Goal: Information Seeking & Learning: Learn about a topic

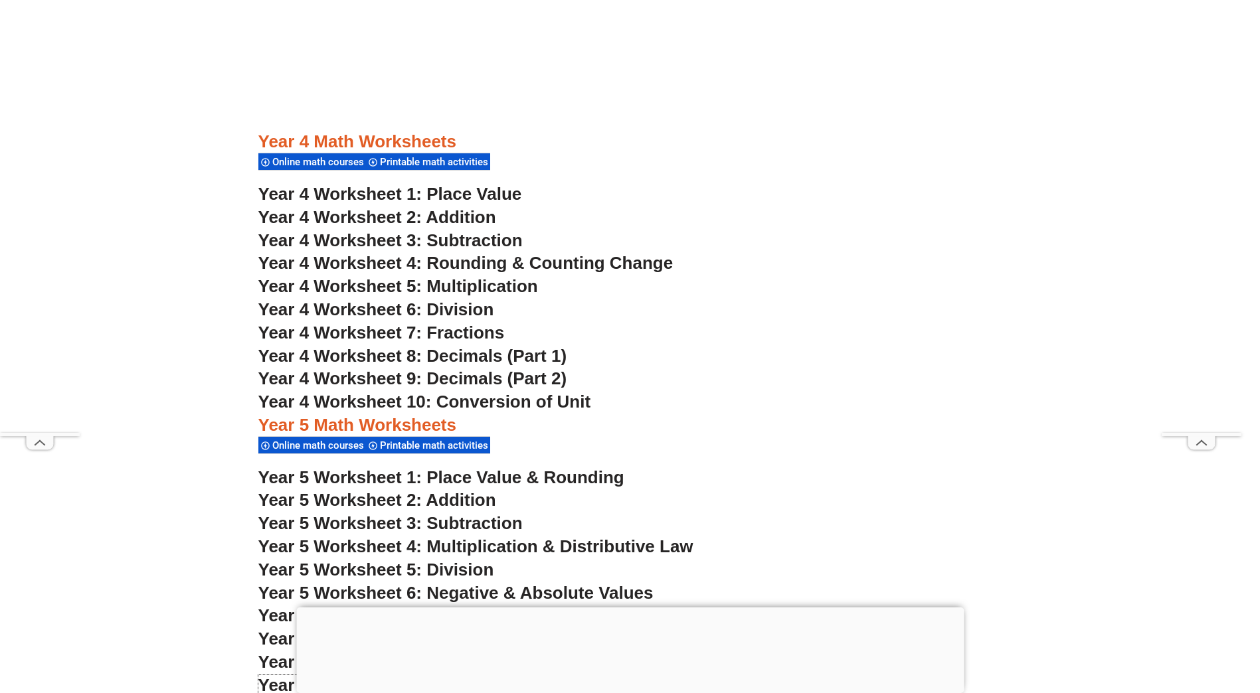
scroll to position [2457, 0]
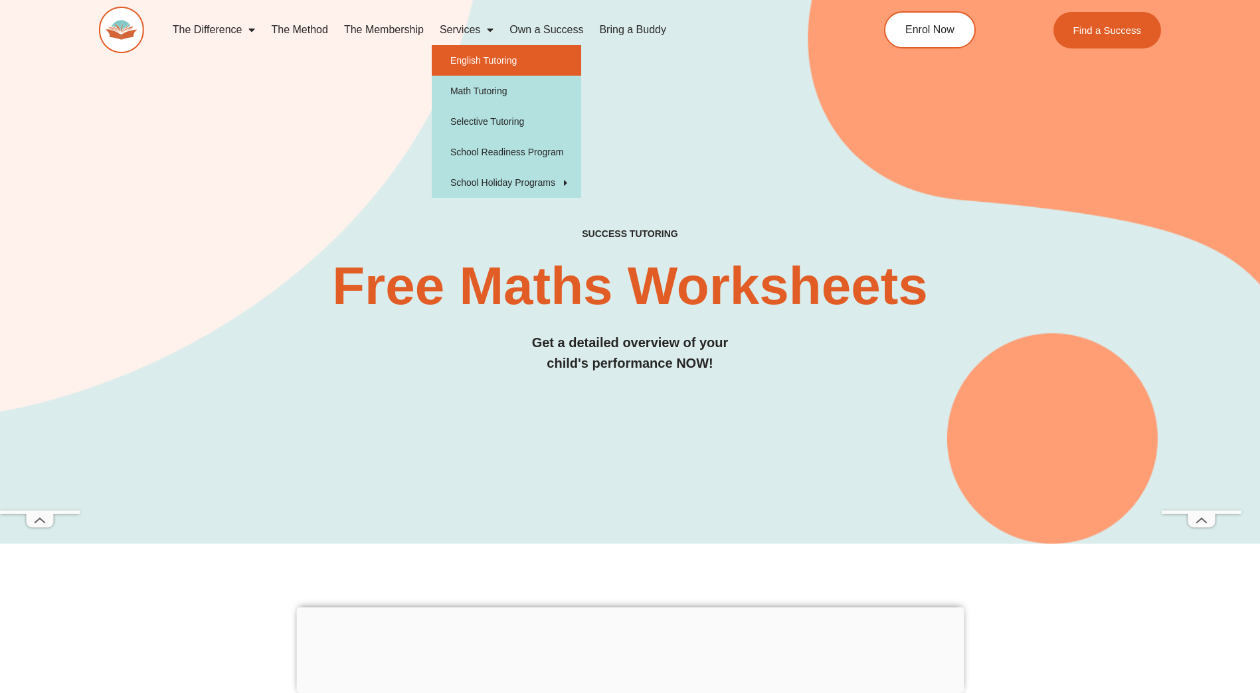
click at [507, 60] on link "English Tutoring" at bounding box center [506, 60] width 149 height 31
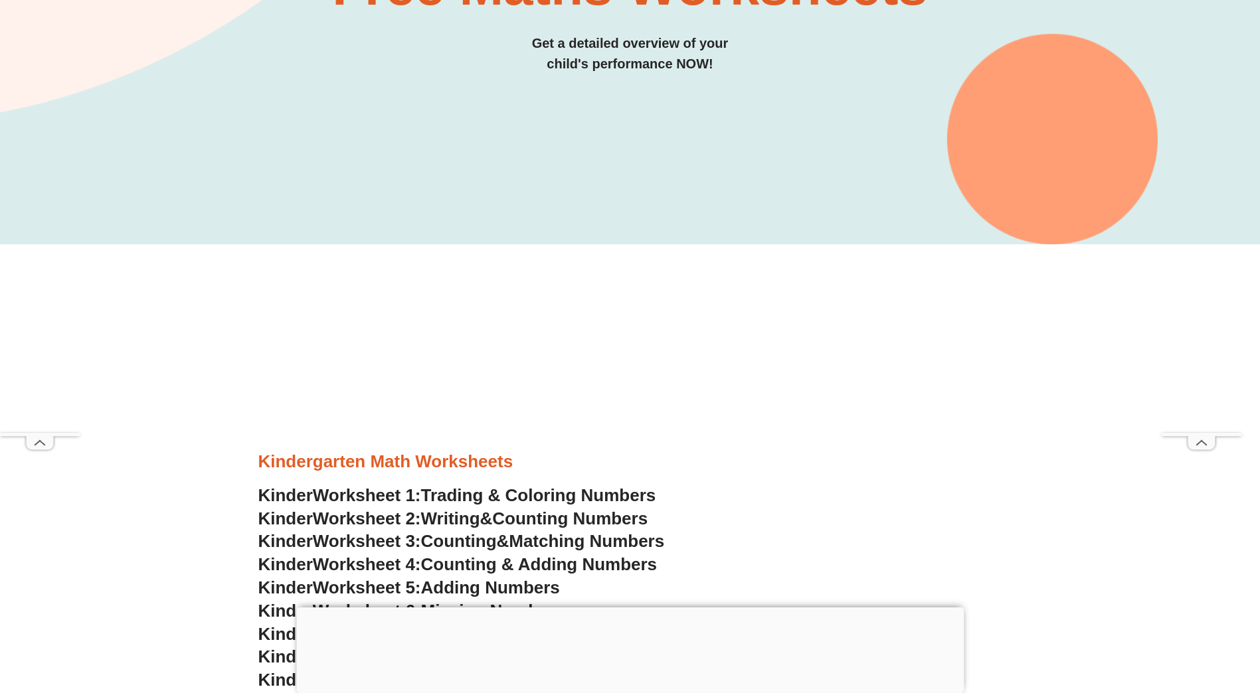
scroll to position [332, 0]
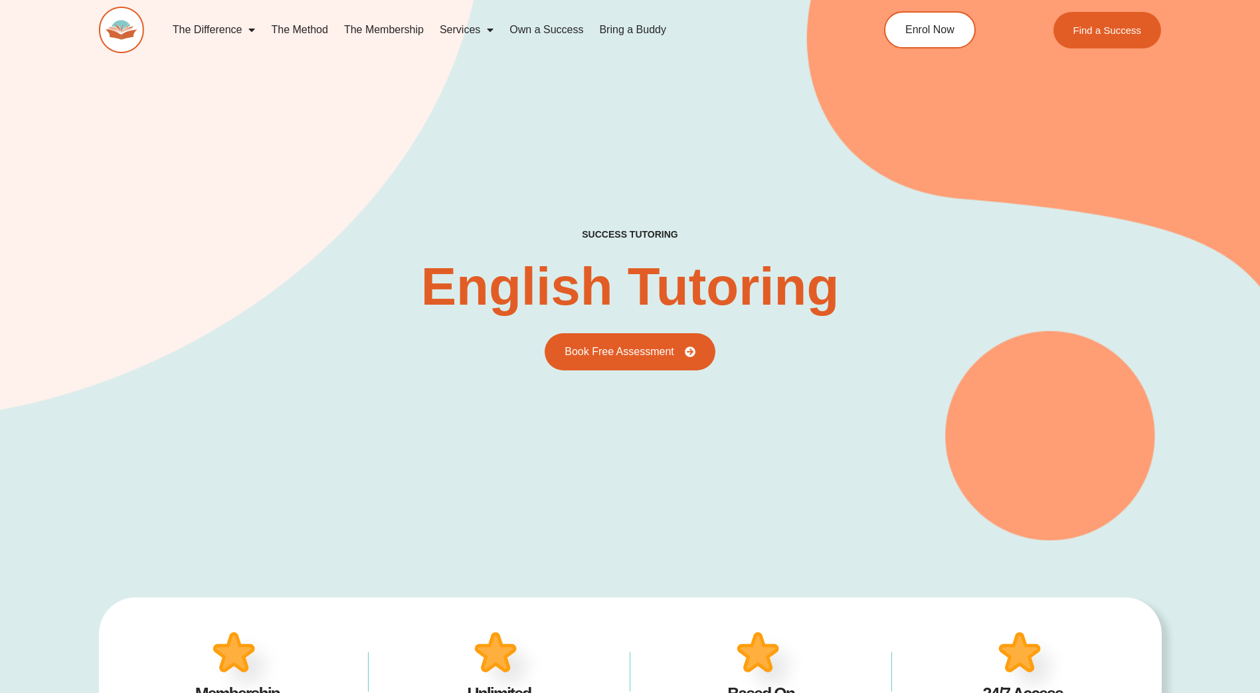
type input "*"
